Goal: Task Accomplishment & Management: Use online tool/utility

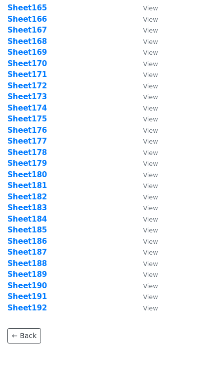
scroll to position [1919, 0]
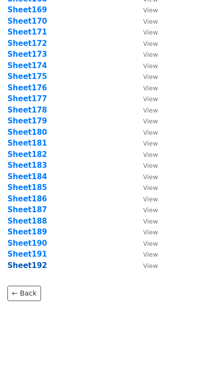
click at [37, 269] on strong "Sheet192" at bounding box center [27, 265] width 40 height 9
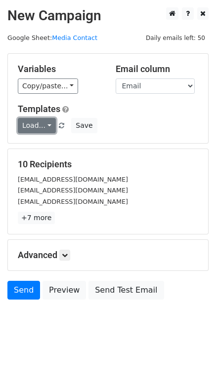
click at [50, 122] on link "Load..." at bounding box center [37, 125] width 38 height 15
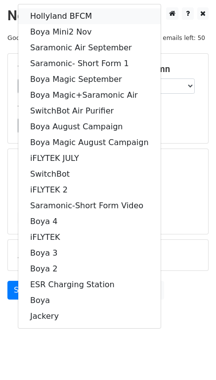
click at [104, 19] on link "Hollyland BFCM" at bounding box center [89, 16] width 142 height 16
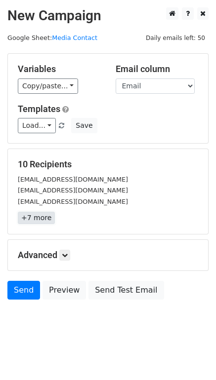
click at [33, 215] on link "+7 more" at bounding box center [36, 218] width 37 height 12
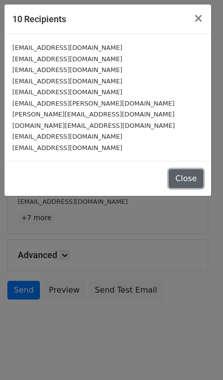
click at [180, 171] on button "Close" at bounding box center [186, 178] width 35 height 19
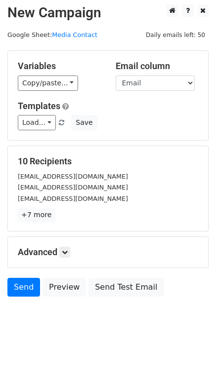
scroll to position [3, 0]
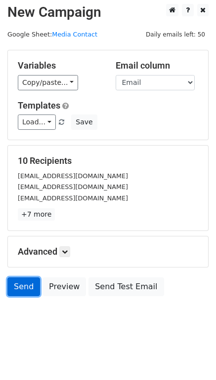
click at [26, 281] on link "Send" at bounding box center [23, 287] width 33 height 19
